Goal: Find specific page/section: Find specific page/section

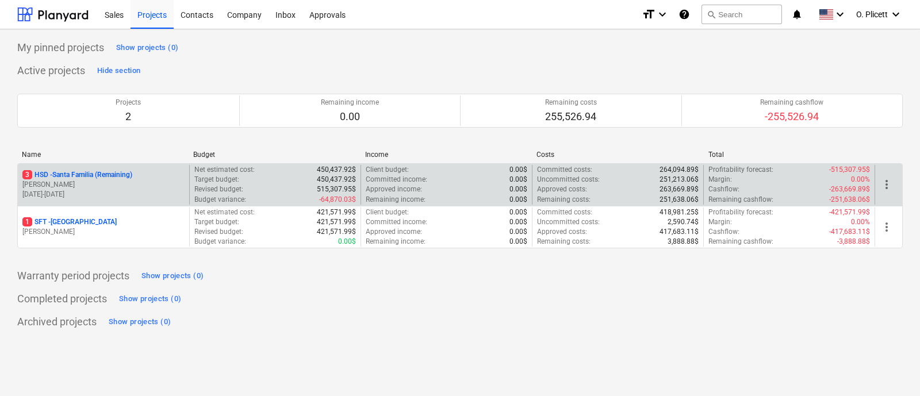
click at [48, 168] on div "3 HSD - Santa Familia (Remaining) [PERSON_NAME] [DATE] - [DATE]" at bounding box center [103, 185] width 171 height 40
click at [48, 171] on p "3 HSD - [GEOGRAPHIC_DATA] (Remaining)" at bounding box center [77, 175] width 110 height 10
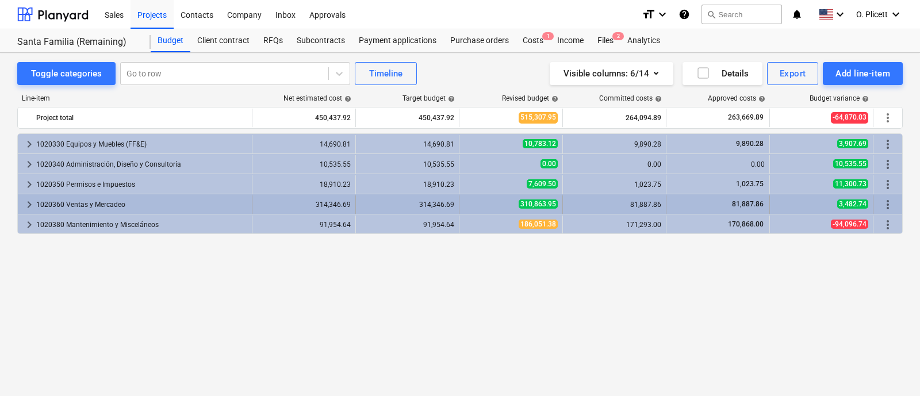
click at [34, 199] on span "keyboard_arrow_right" at bounding box center [29, 205] width 14 height 14
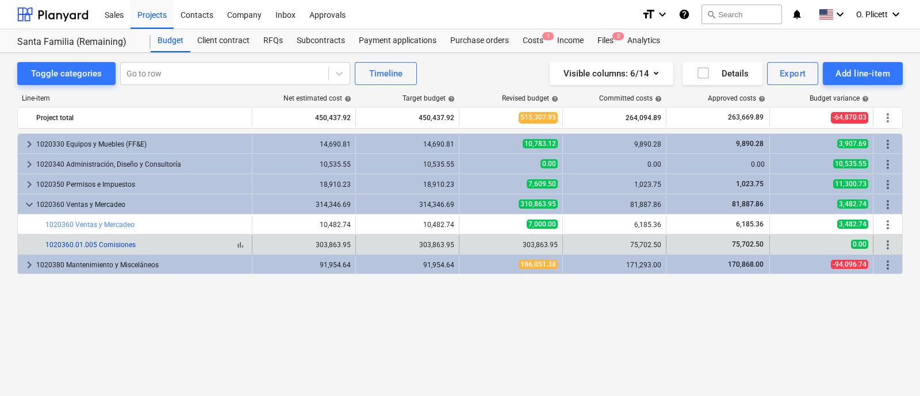
click at [98, 245] on link "1020360.01.005 Comisiones" at bounding box center [90, 245] width 90 height 8
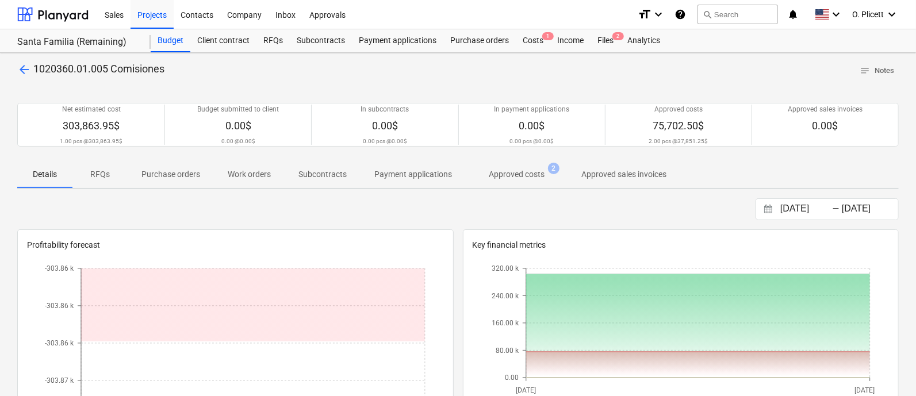
click at [36, 71] on span "1020360.01.005 Comisiones" at bounding box center [98, 69] width 131 height 12
click at [28, 67] on span "arrow_back" at bounding box center [24, 70] width 14 height 14
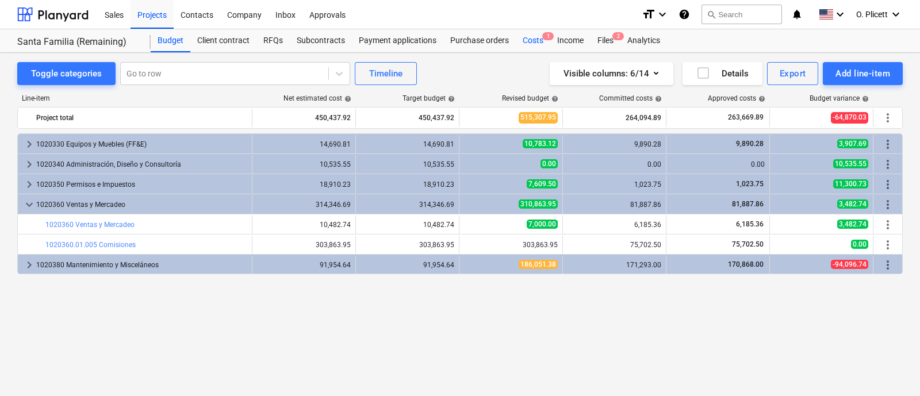
click at [531, 39] on div "Costs 1" at bounding box center [533, 40] width 34 height 23
